Goal: Task Accomplishment & Management: Use online tool/utility

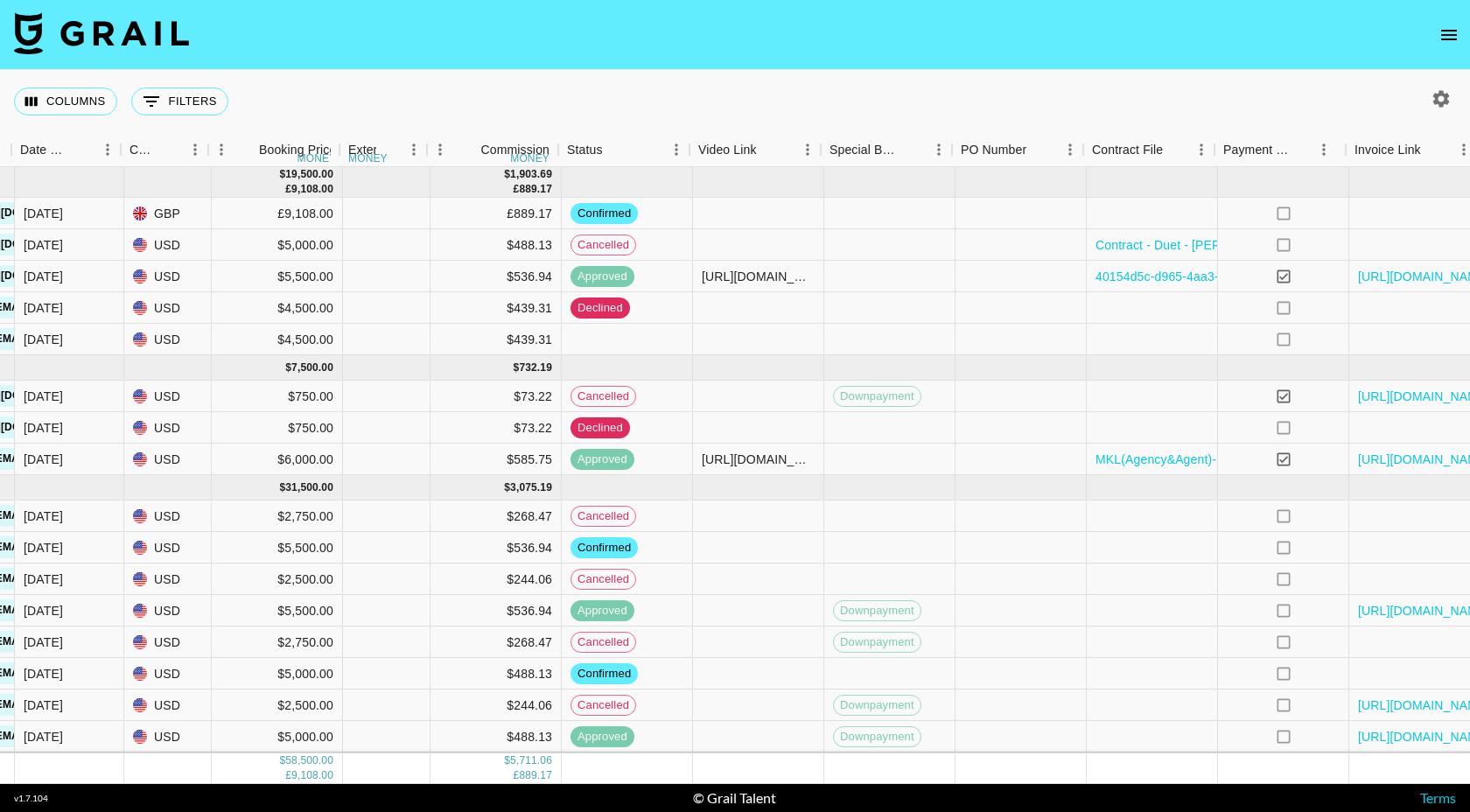
scroll to position [0, 823]
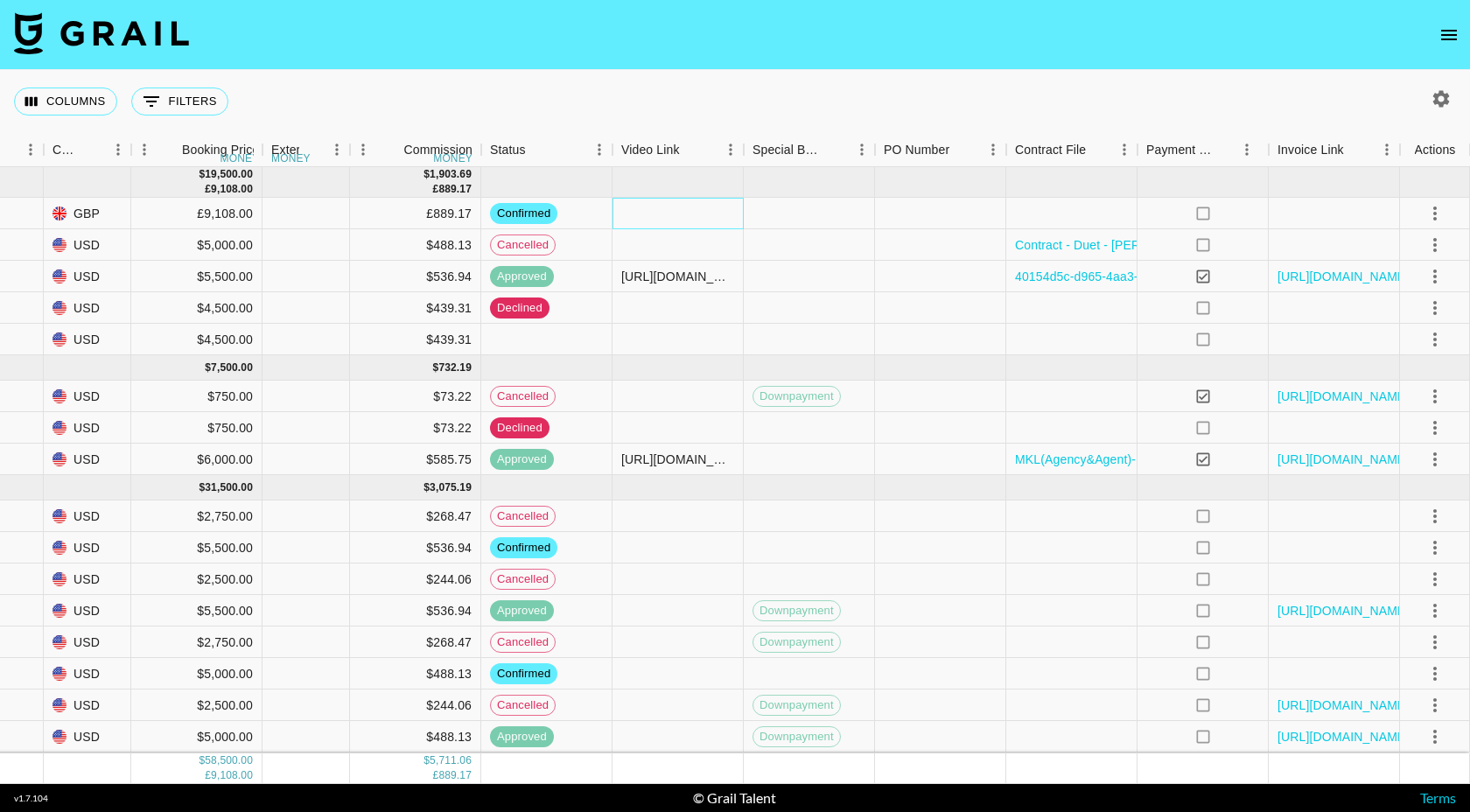
click at [641, 223] on div at bounding box center [678, 213] width 131 height 31
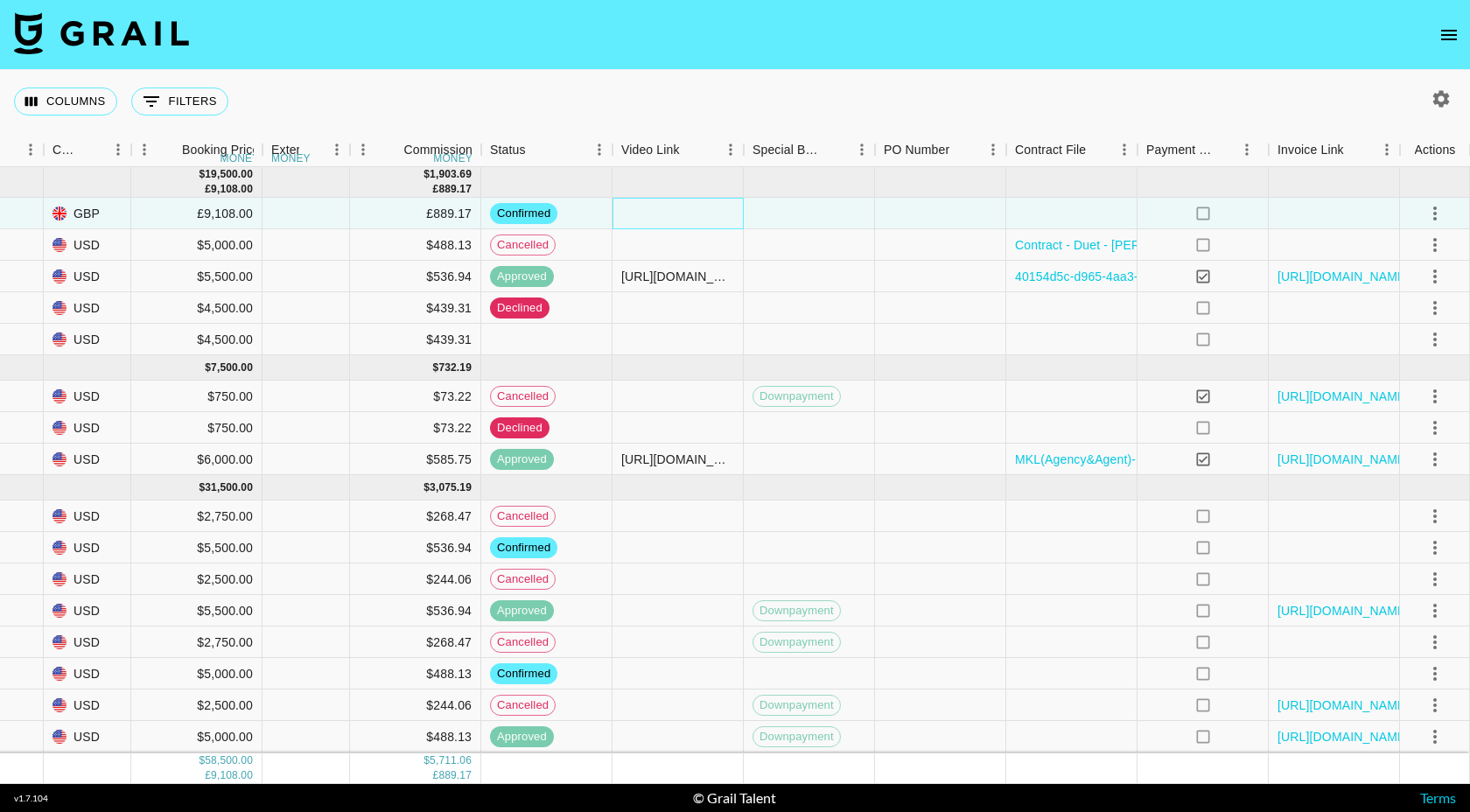
click at [641, 223] on div at bounding box center [678, 213] width 131 height 31
type input "[URL][DOMAIN_NAME]"
click at [839, 224] on div at bounding box center [809, 213] width 131 height 31
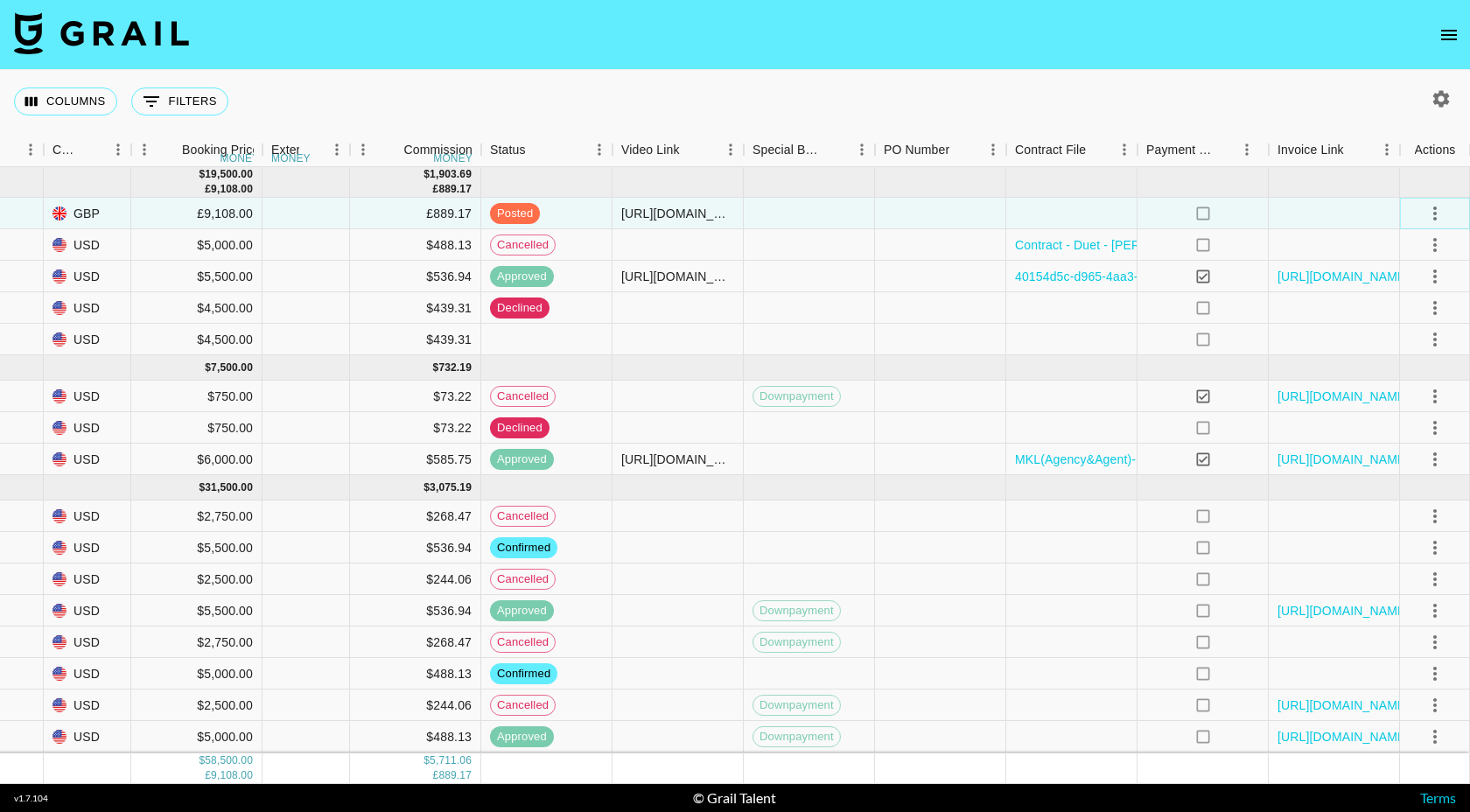
click at [1437, 213] on icon "select merge strategy" at bounding box center [1435, 214] width 21 height 21
click at [1379, 378] on div "Approve" at bounding box center [1397, 377] width 54 height 21
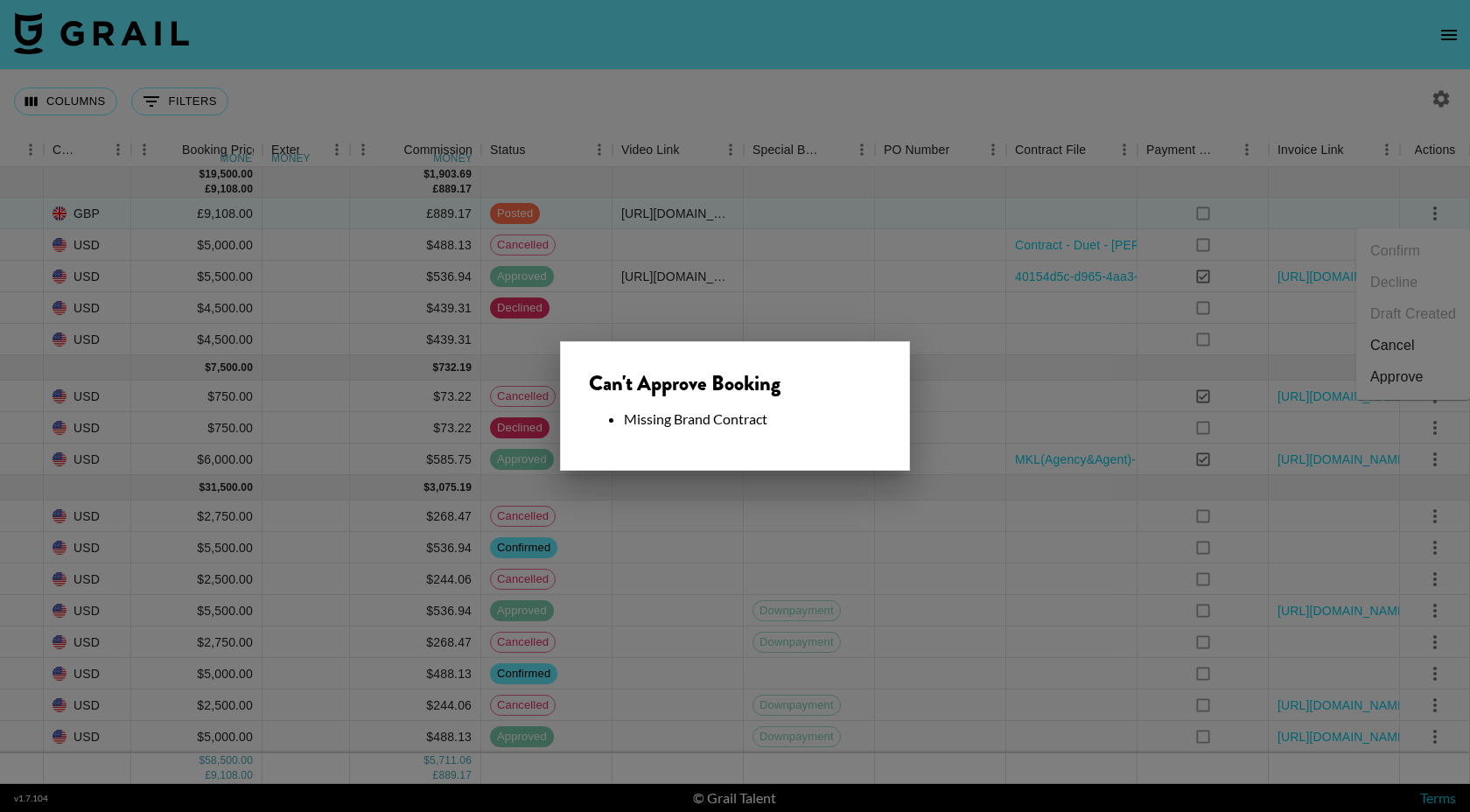
click at [1058, 214] on div at bounding box center [735, 406] width 1470 height 812
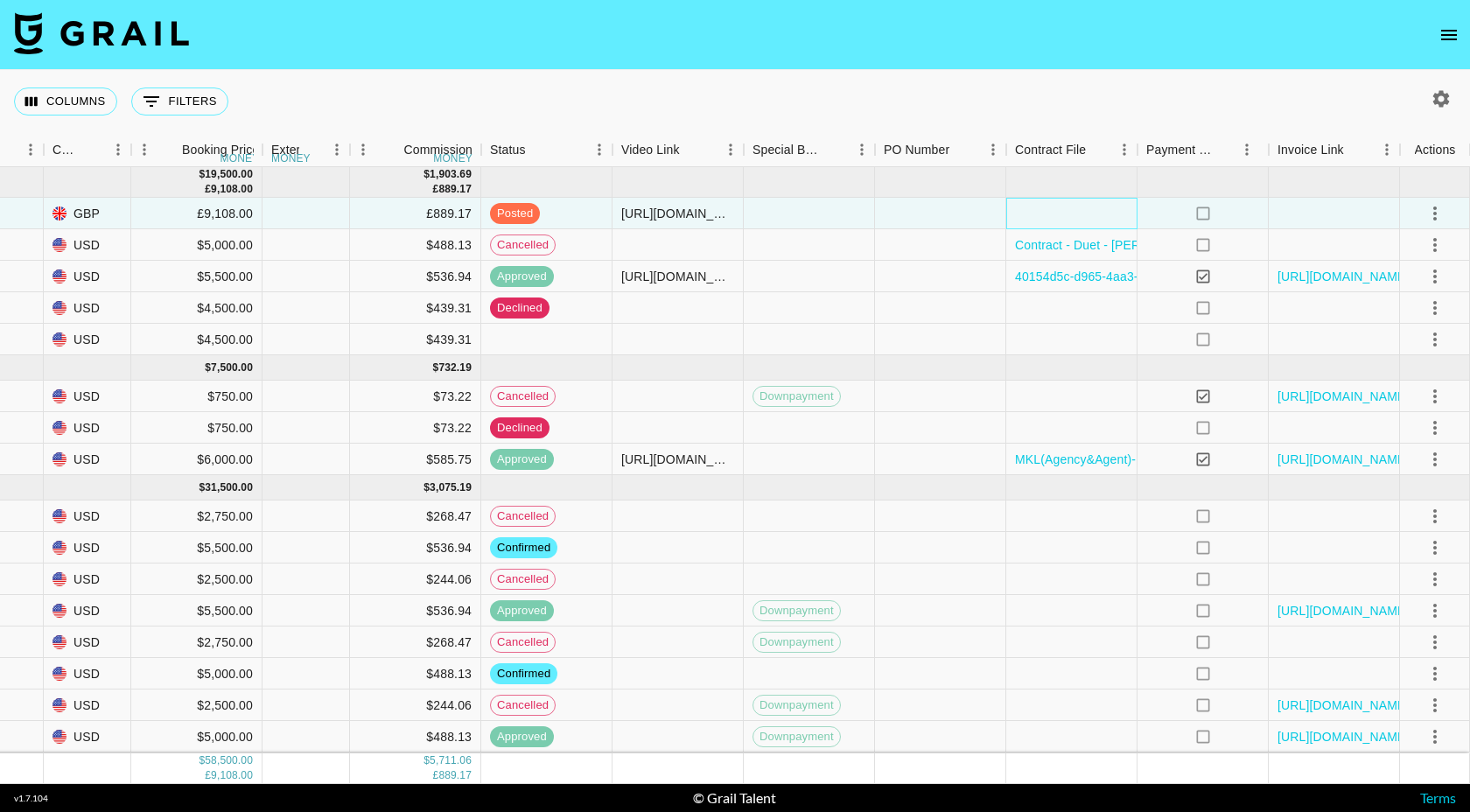
click at [1080, 213] on div at bounding box center [1072, 213] width 131 height 31
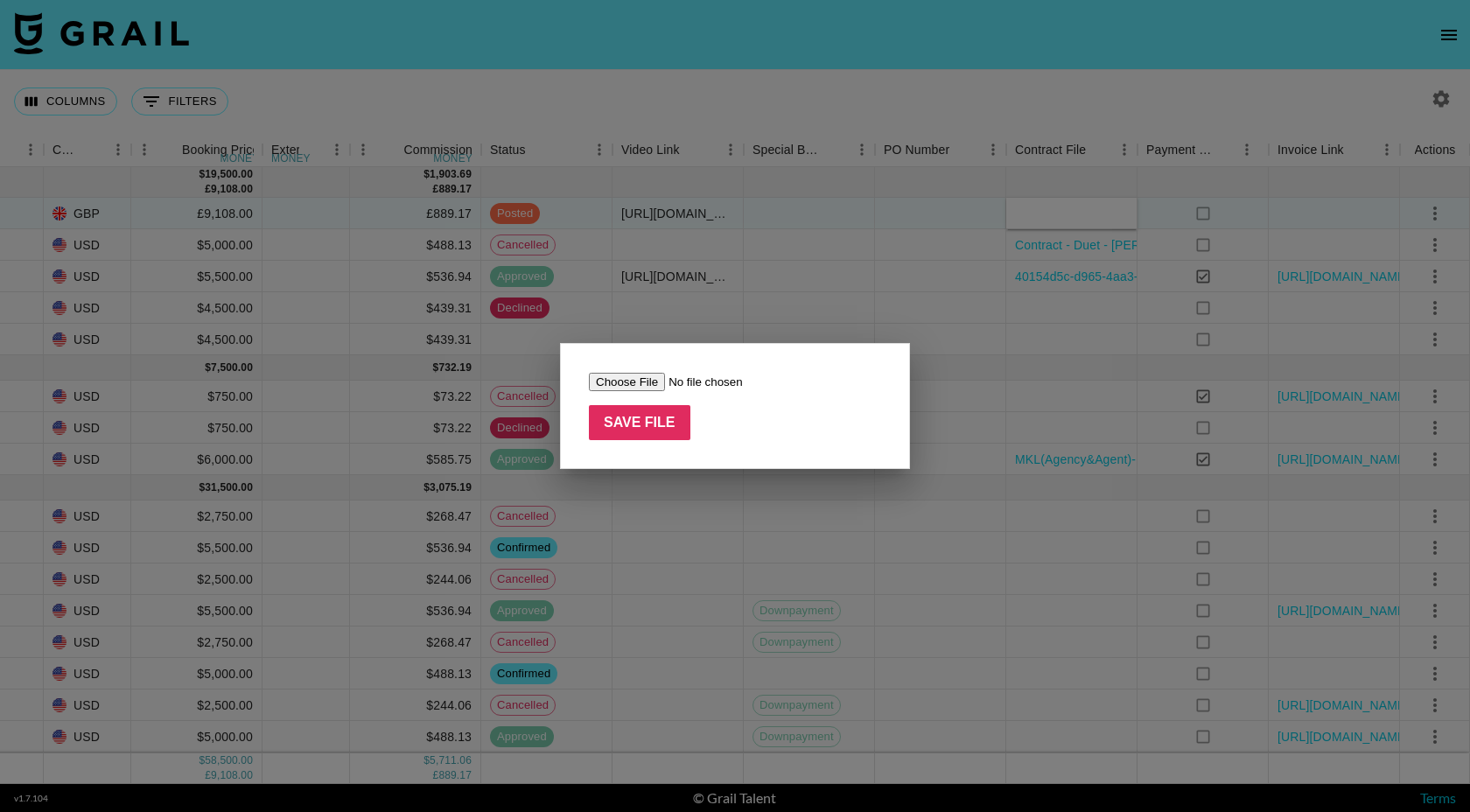
click at [627, 377] on input "file" at bounding box center [699, 381] width 222 height 18
click at [623, 382] on input "file" at bounding box center [699, 381] width 222 height 18
type input "C:\fakepath\Juicy Drop -Ethan Agreement 2025.pdf"
click at [619, 434] on input "Save File" at bounding box center [639, 422] width 101 height 35
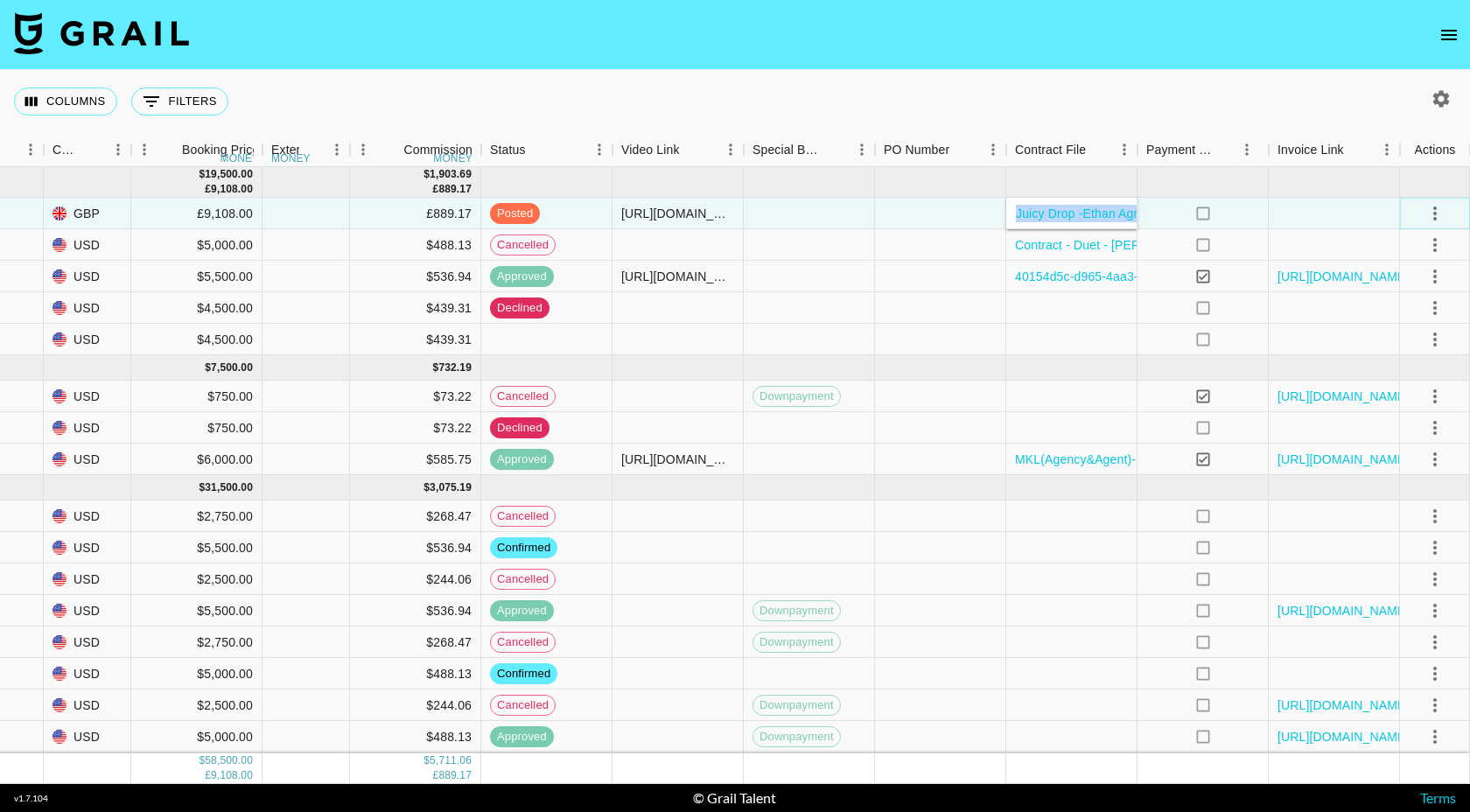
click at [1435, 215] on icon "select merge strategy" at bounding box center [1435, 214] width 21 height 21
click at [1381, 379] on div "Approve" at bounding box center [1397, 377] width 54 height 21
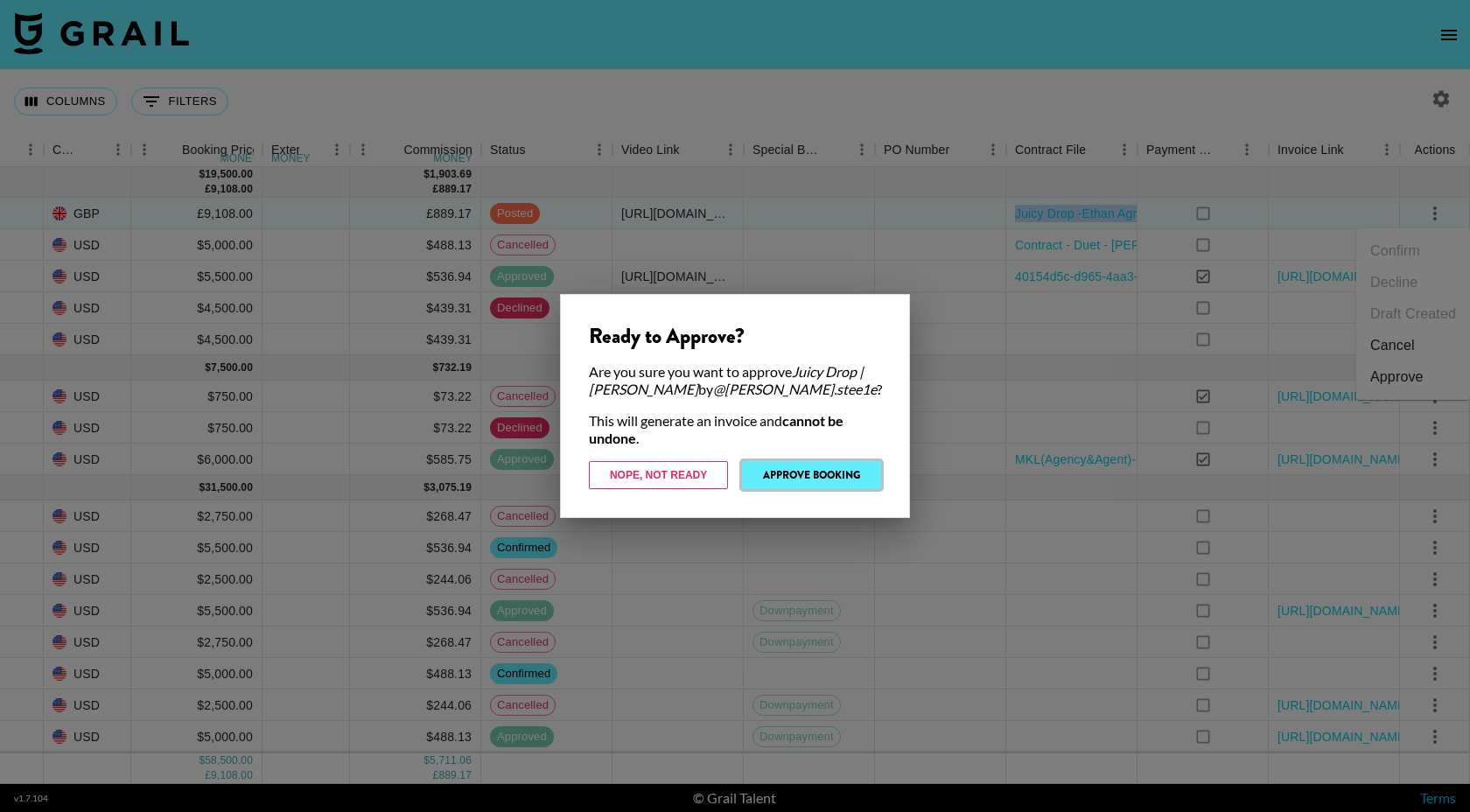
click at [833, 470] on button "Approve Booking" at bounding box center [811, 475] width 139 height 28
